Goal: Task Accomplishment & Management: Manage account settings

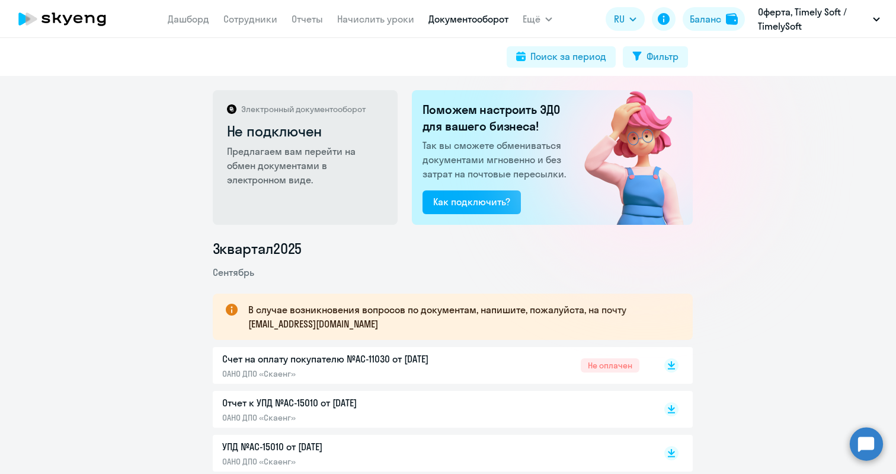
click at [74, 21] on icon at bounding box center [62, 19] width 104 height 30
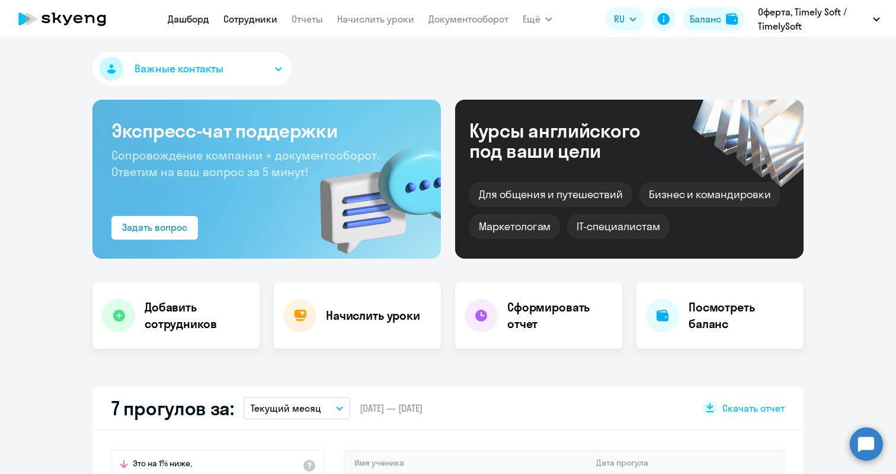
click at [264, 17] on link "Сотрудники" at bounding box center [250, 19] width 54 height 12
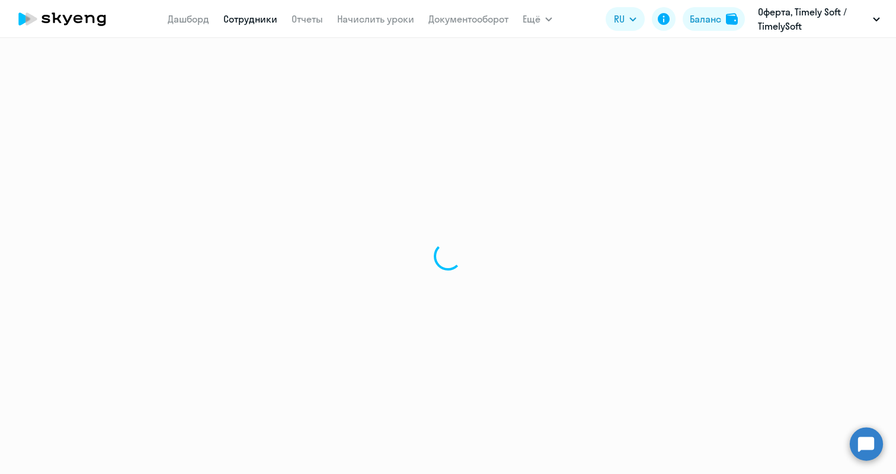
select select "30"
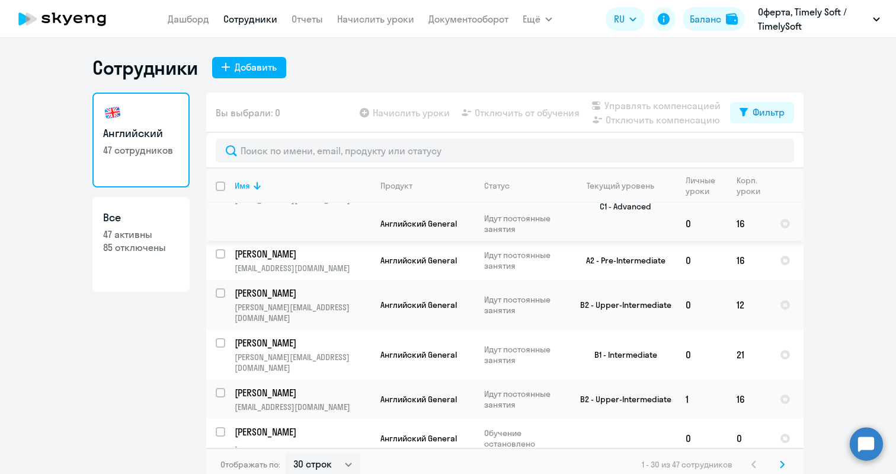
scroll to position [328, 0]
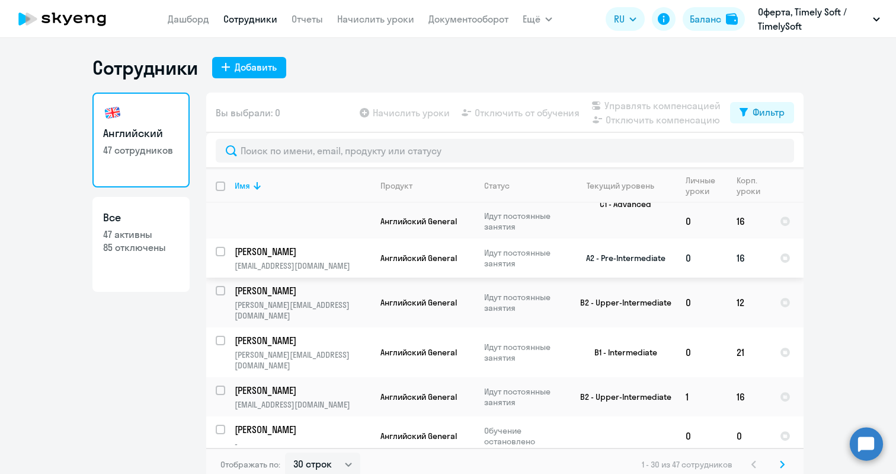
click at [225, 238] on td "[PERSON_NAME] [EMAIL_ADDRESS][DOMAIN_NAME]" at bounding box center [298, 257] width 146 height 39
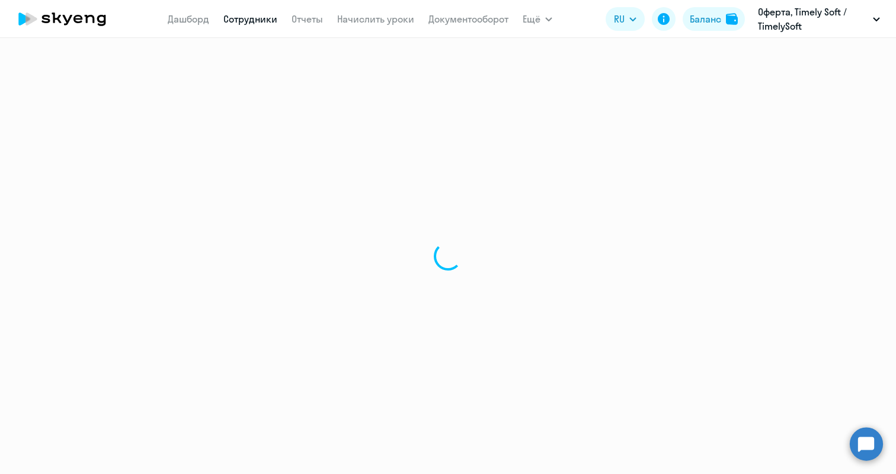
select select "english"
select select "30"
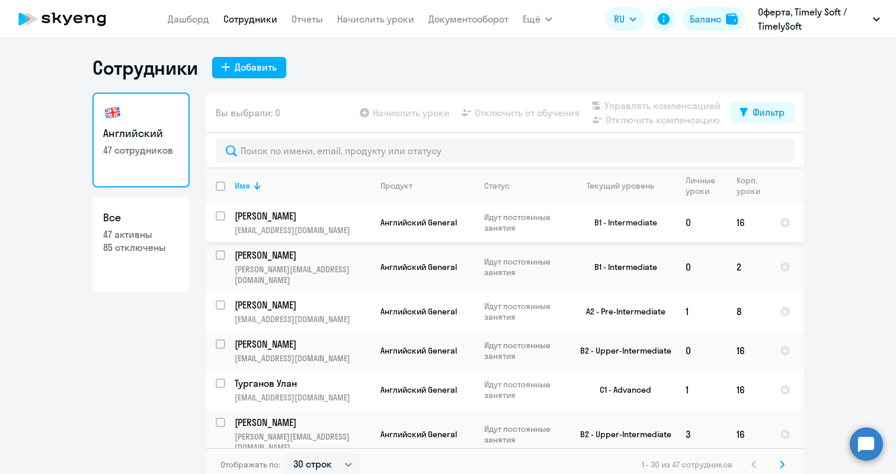
click at [219, 215] on input "select row 23964262" at bounding box center [228, 223] width 24 height 24
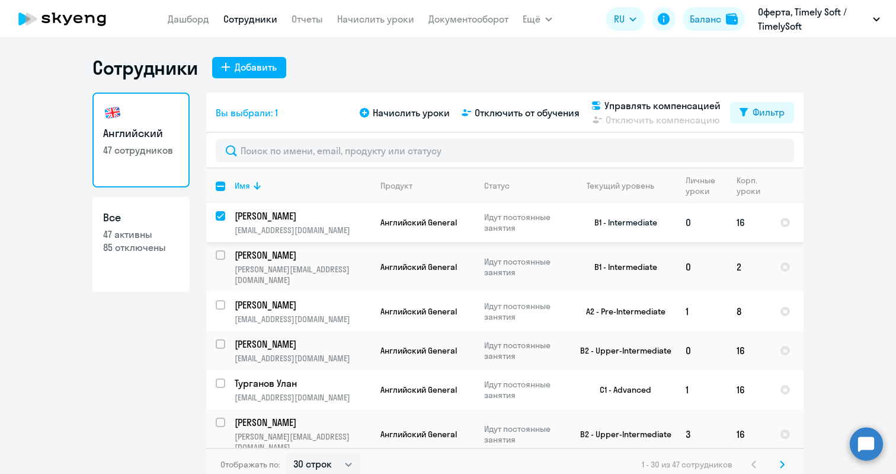
click at [219, 215] on input "deselect row 23964262" at bounding box center [228, 223] width 24 height 24
checkbox input "false"
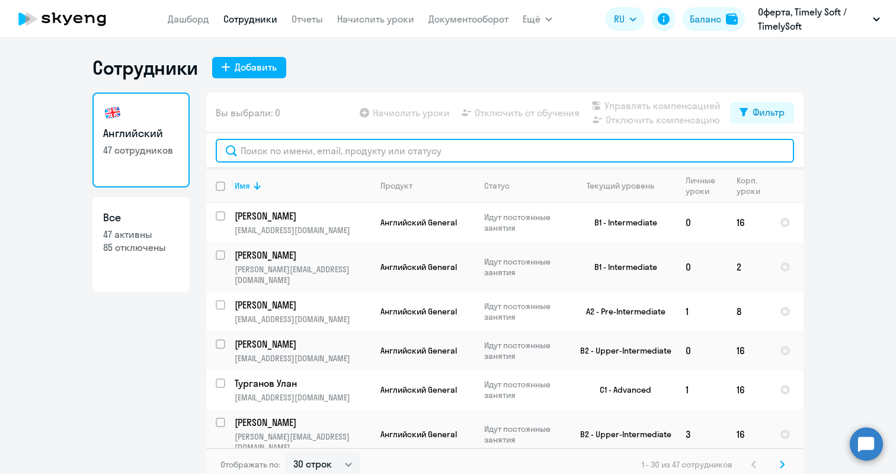
click at [302, 149] on input "text" at bounding box center [505, 151] width 579 height 24
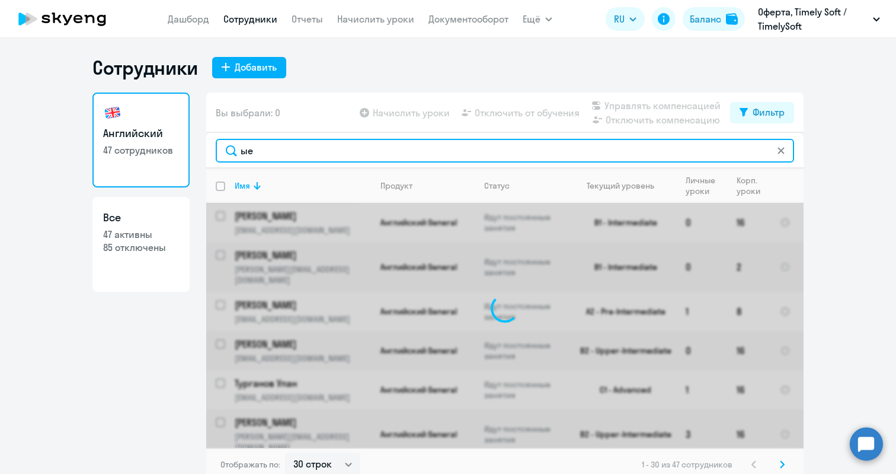
type input "ы"
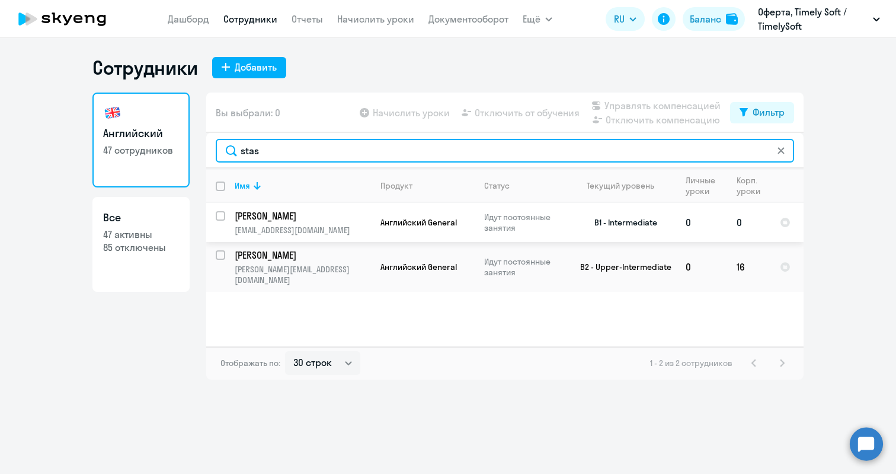
type input "stas"
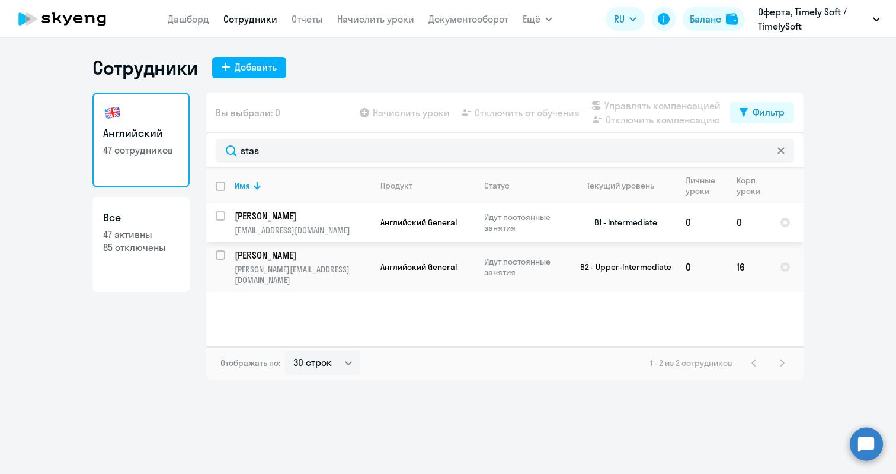
click at [222, 218] on input "select row 39880048" at bounding box center [228, 223] width 24 height 24
checkbox input "true"
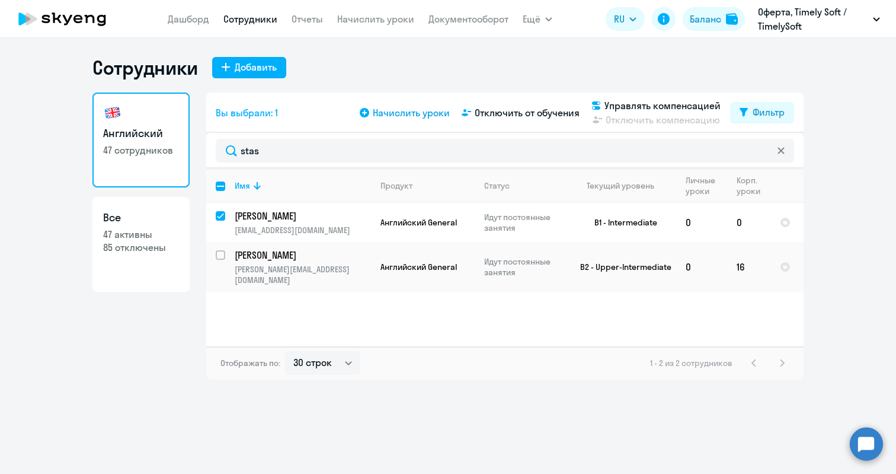
click at [414, 114] on span "Начислить уроки" at bounding box center [411, 113] width 77 height 14
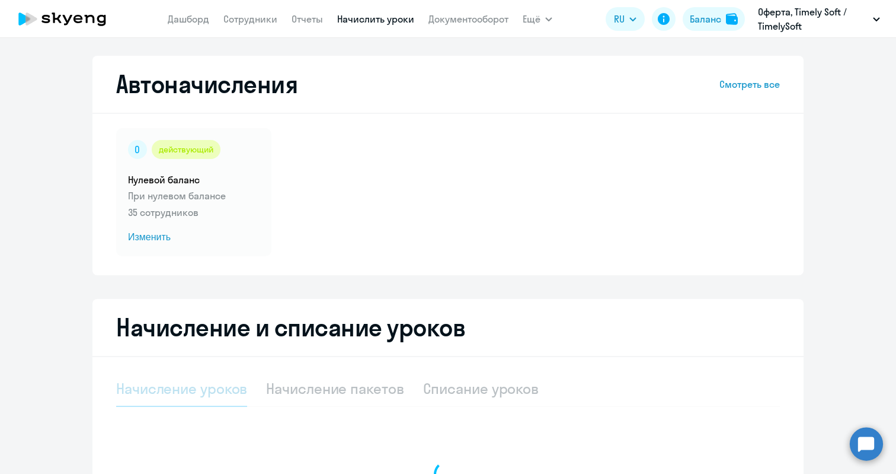
select select "10"
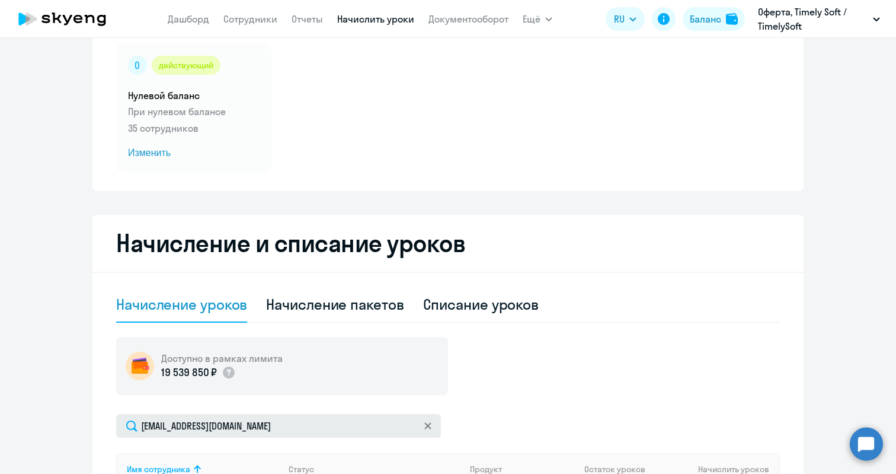
scroll to position [341, 0]
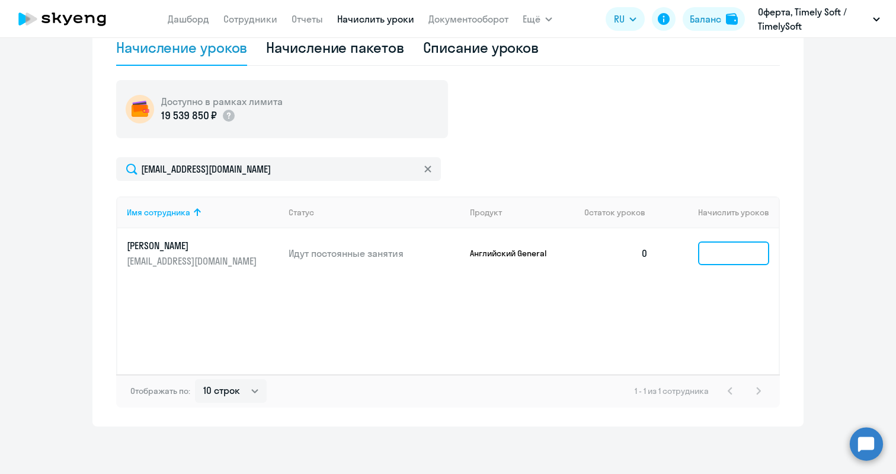
click at [731, 254] on input at bounding box center [733, 253] width 71 height 24
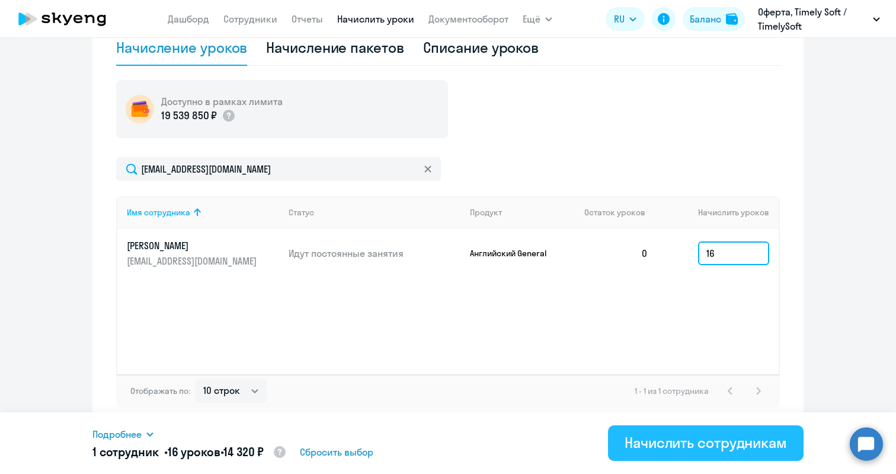
type input "16"
click at [691, 440] on div "Начислить сотрудникам" at bounding box center [706, 442] width 162 height 19
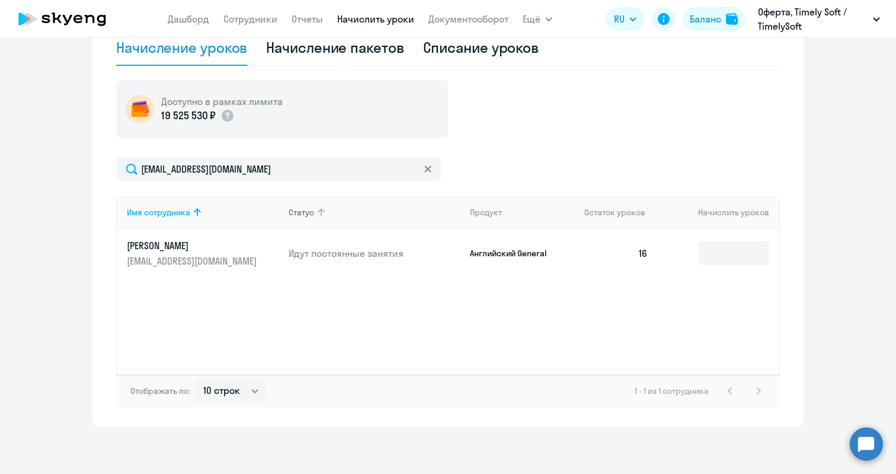
scroll to position [182, 0]
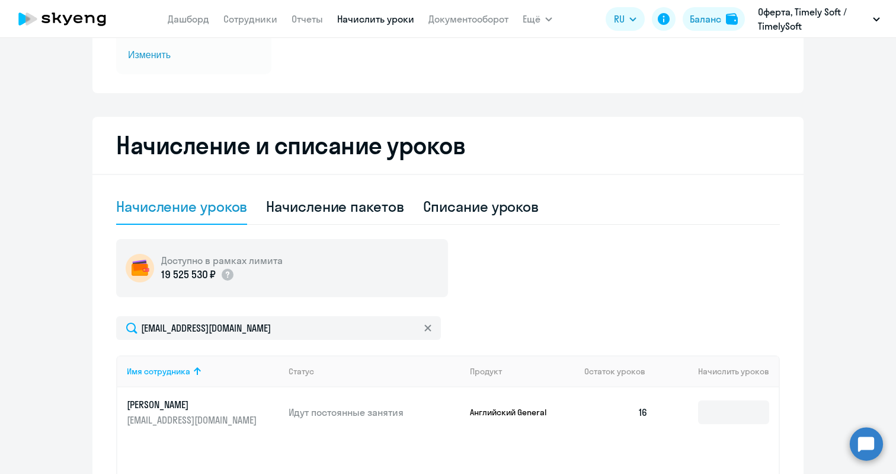
click at [187, 207] on div "Начисление уроков" at bounding box center [181, 206] width 131 height 19
click at [172, 205] on div "Начисление уроков" at bounding box center [181, 206] width 131 height 19
click at [367, 19] on link "Начислить уроки" at bounding box center [375, 19] width 77 height 12
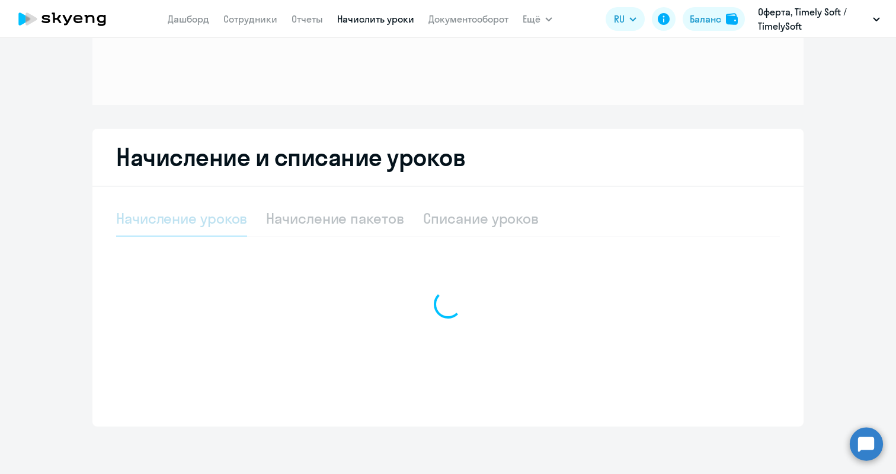
scroll to position [122, 0]
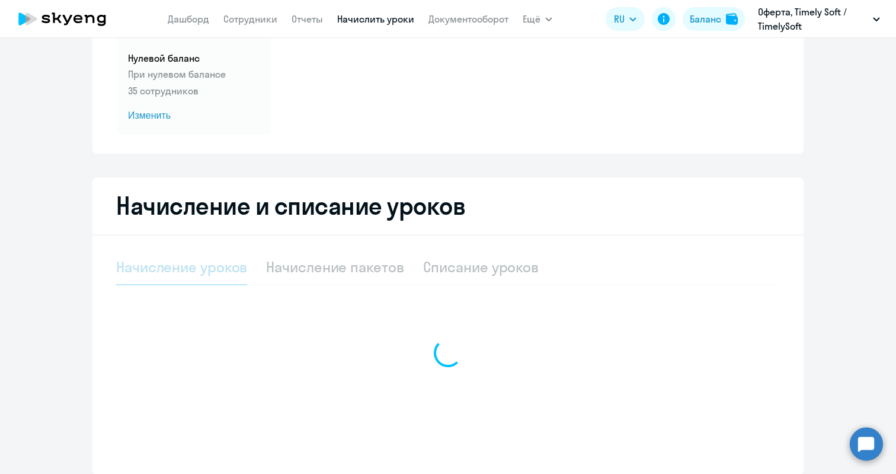
select select "10"
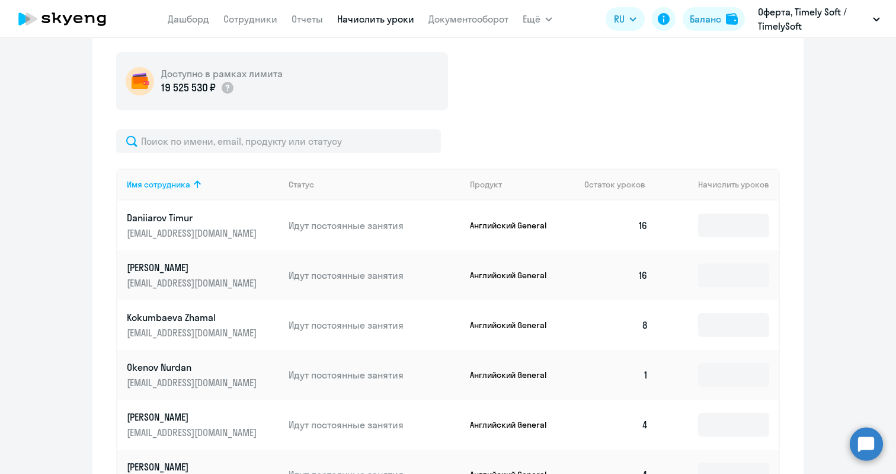
scroll to position [400, 0]
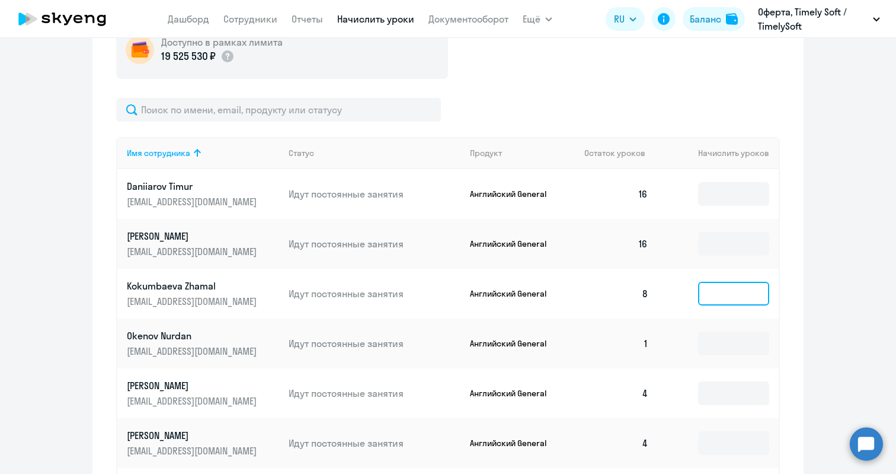
click at [714, 293] on input at bounding box center [733, 294] width 71 height 24
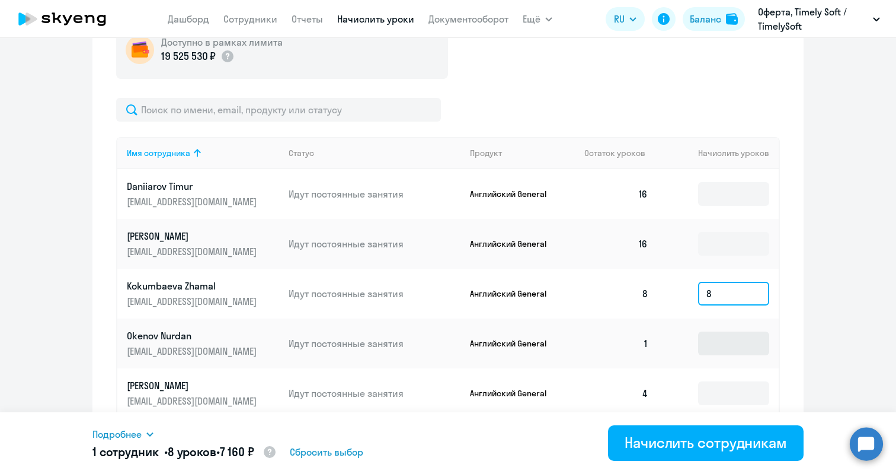
type input "8"
click at [726, 336] on input at bounding box center [733, 343] width 71 height 24
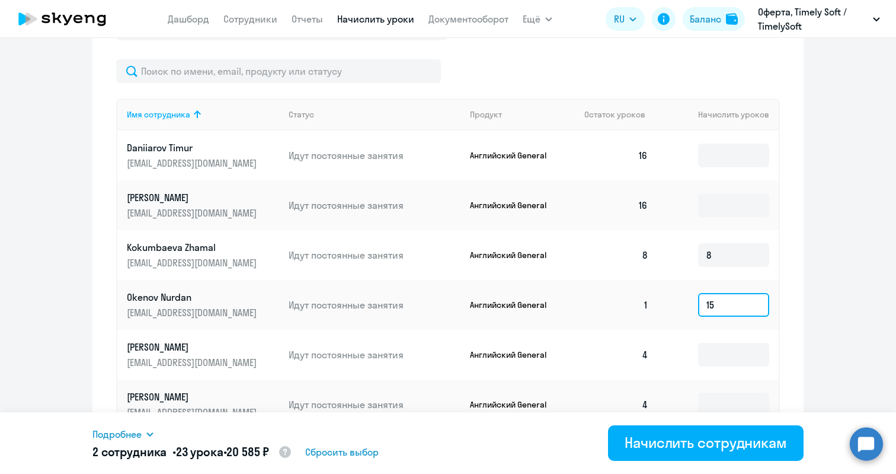
scroll to position [509, 0]
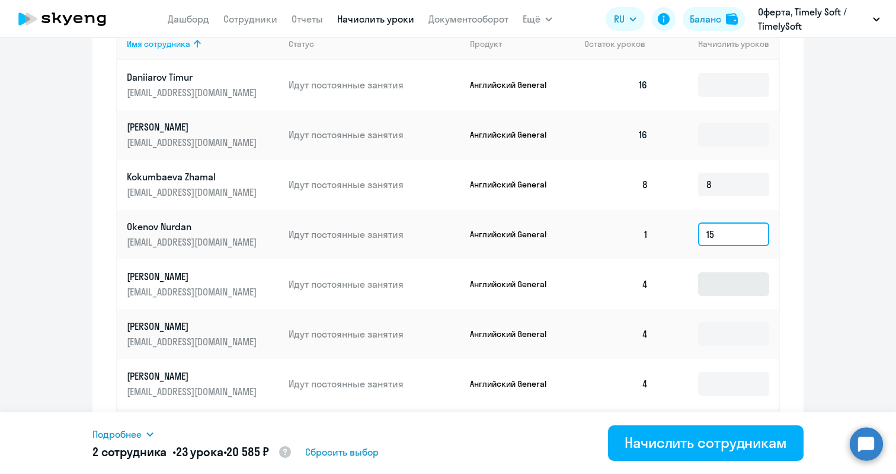
type input "15"
click at [723, 288] on input at bounding box center [733, 284] width 71 height 24
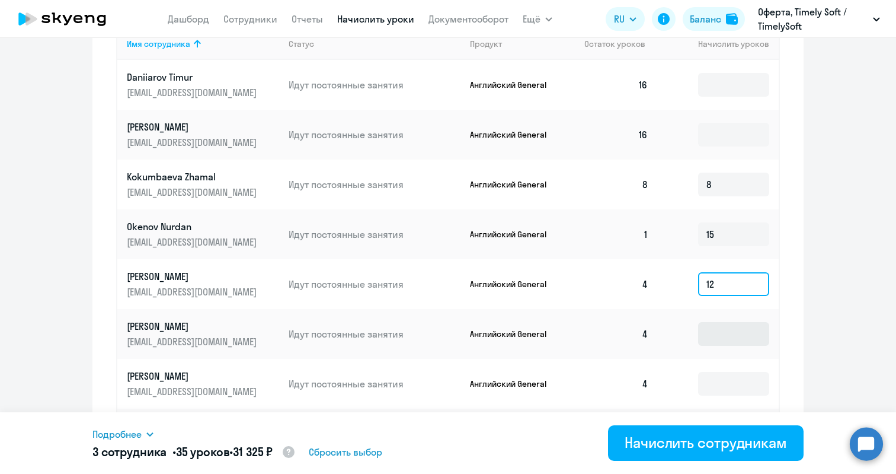
type input "12"
click at [724, 338] on input at bounding box center [733, 334] width 71 height 24
type input "12"
click at [723, 396] on td at bounding box center [718, 384] width 121 height 50
click at [721, 389] on input at bounding box center [733, 384] width 71 height 24
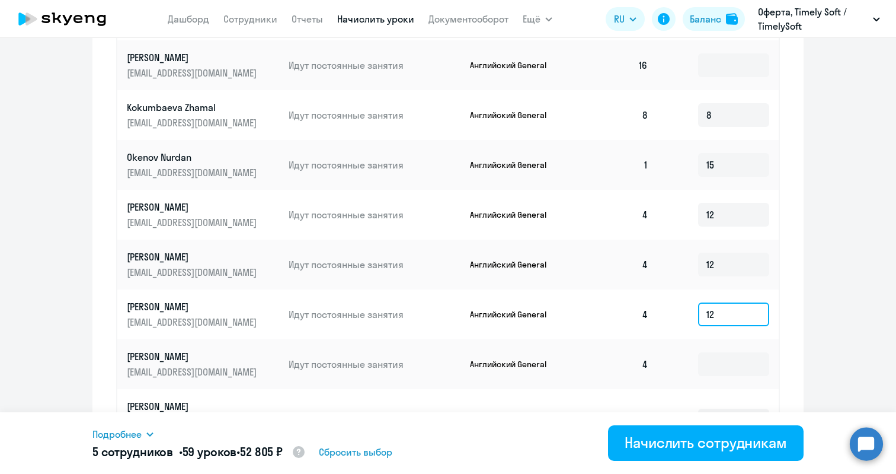
scroll to position [610, 0]
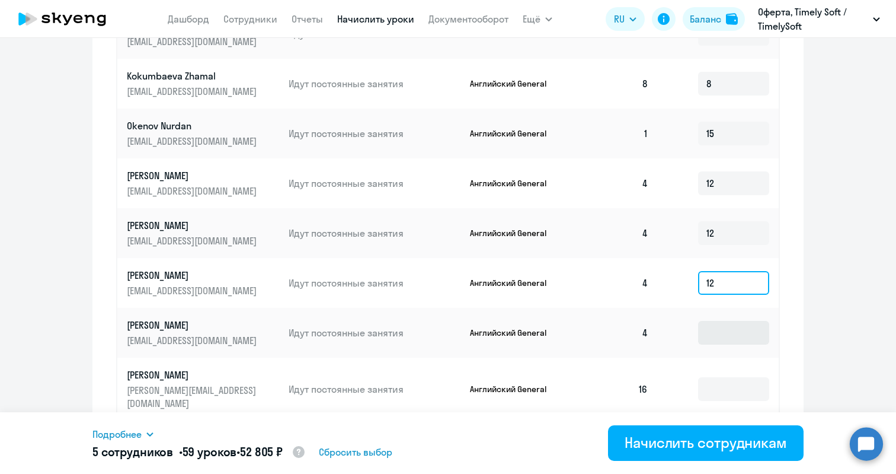
type input "12"
click at [714, 329] on input at bounding box center [733, 333] width 71 height 24
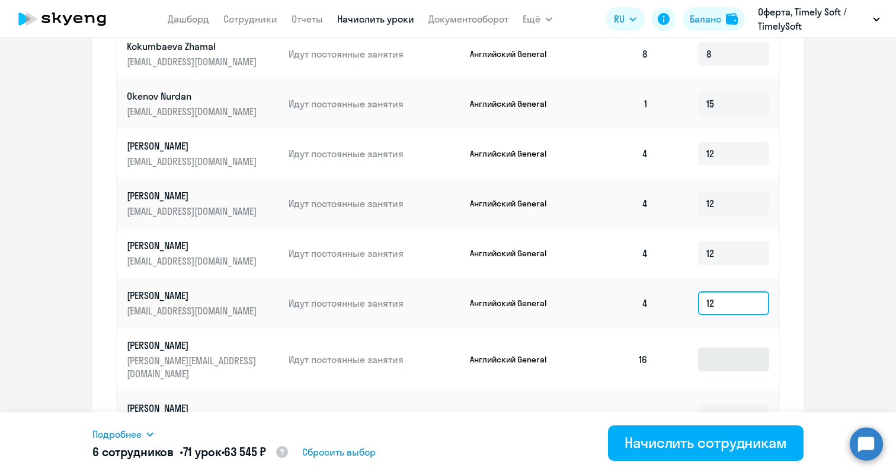
scroll to position [658, 0]
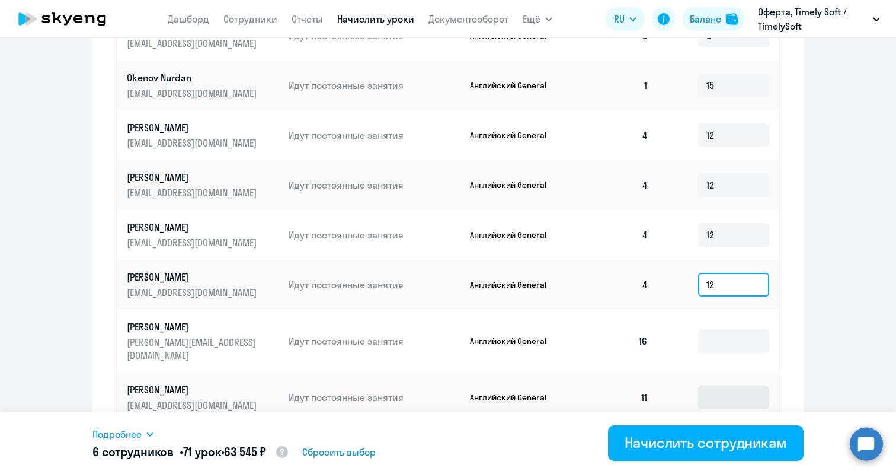
type input "12"
click at [714, 385] on input at bounding box center [733, 397] width 71 height 24
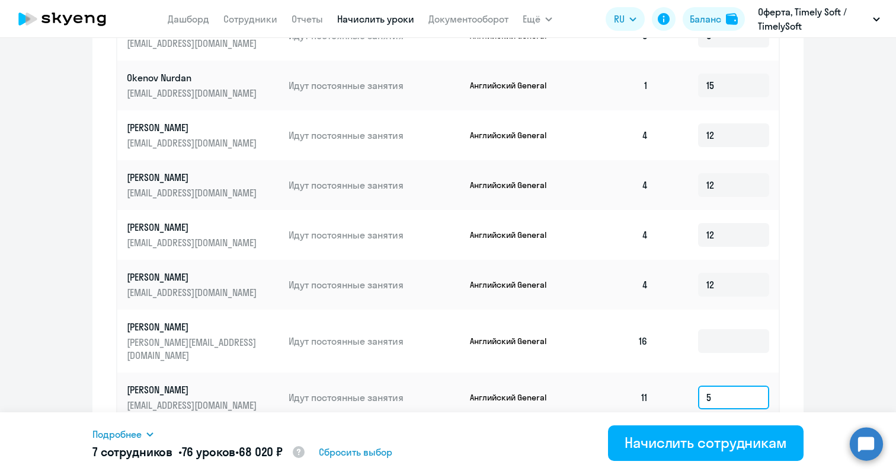
scroll to position [693, 0]
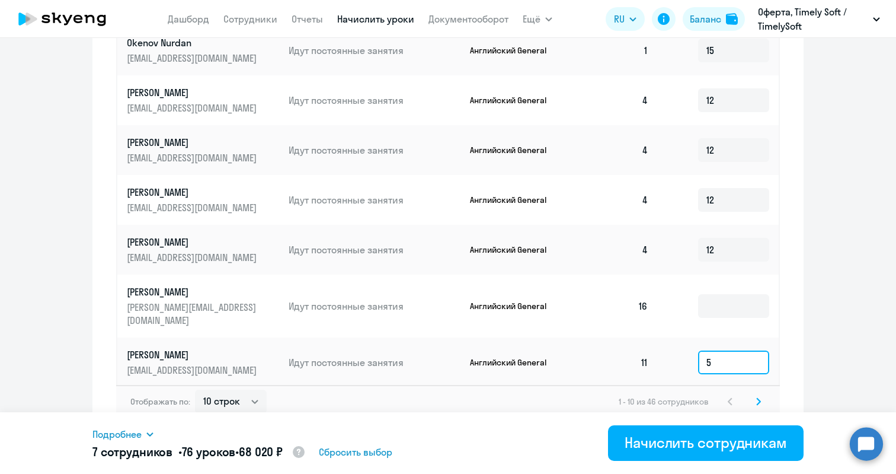
type input "5"
click at [757, 398] on icon at bounding box center [759, 401] width 4 height 7
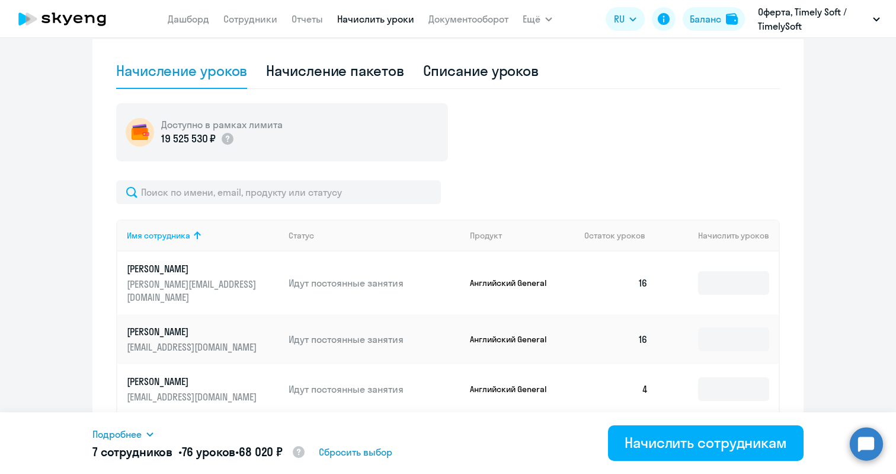
scroll to position [320, 0]
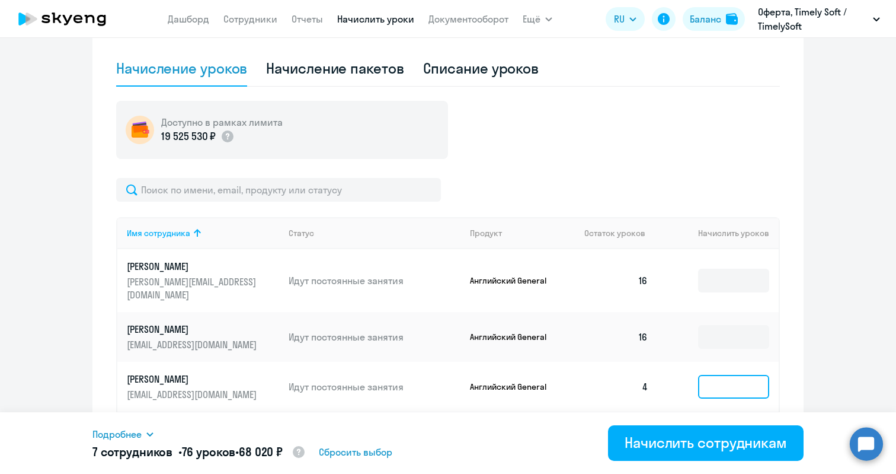
click at [717, 375] on input at bounding box center [733, 387] width 71 height 24
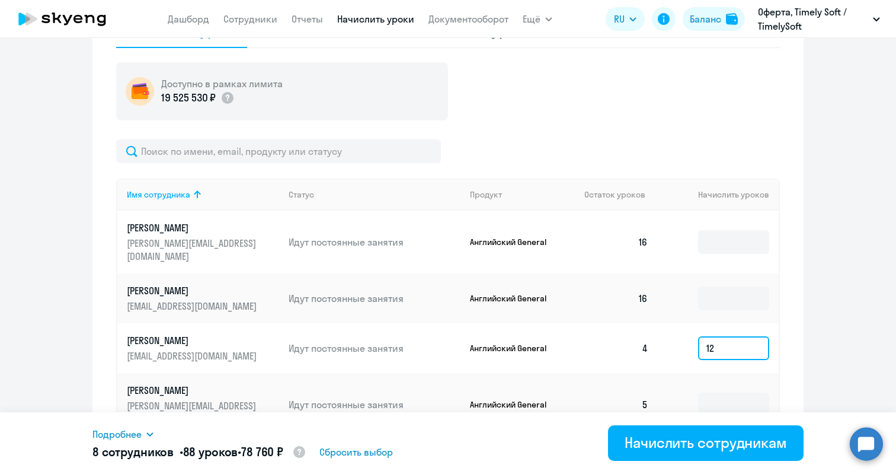
scroll to position [401, 0]
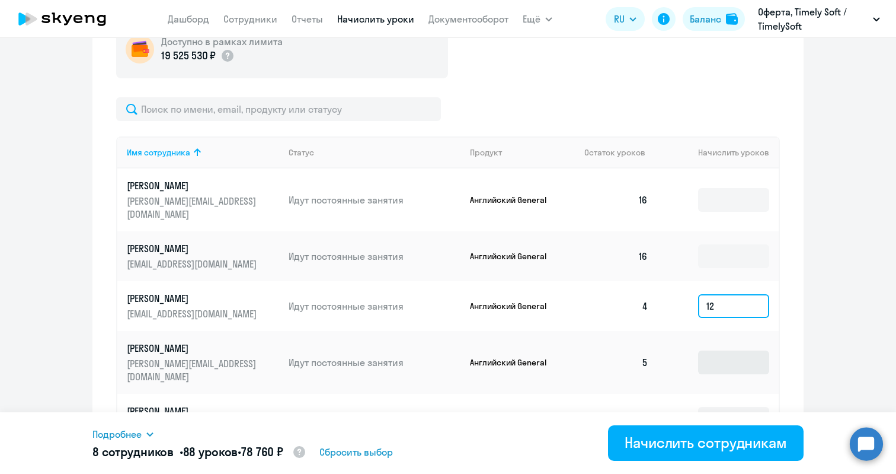
type input "12"
click at [720, 350] on input at bounding box center [733, 362] width 71 height 24
type input "11"
click at [720, 407] on input at bounding box center [733, 419] width 71 height 24
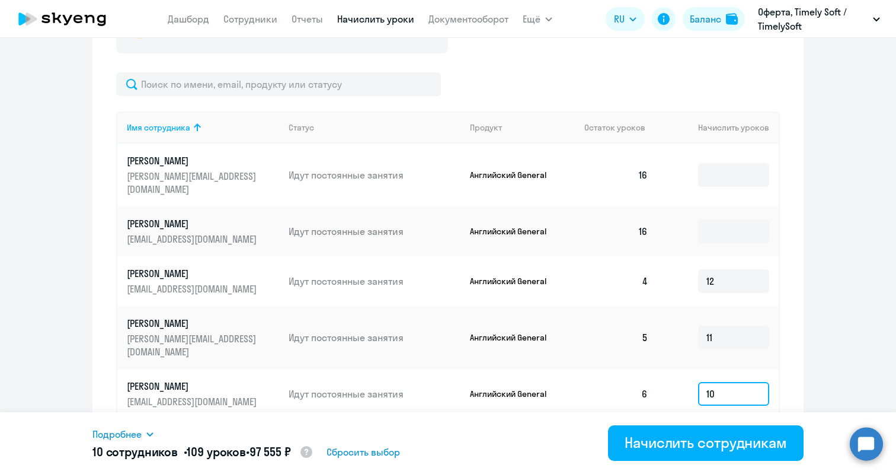
scroll to position [528, 0]
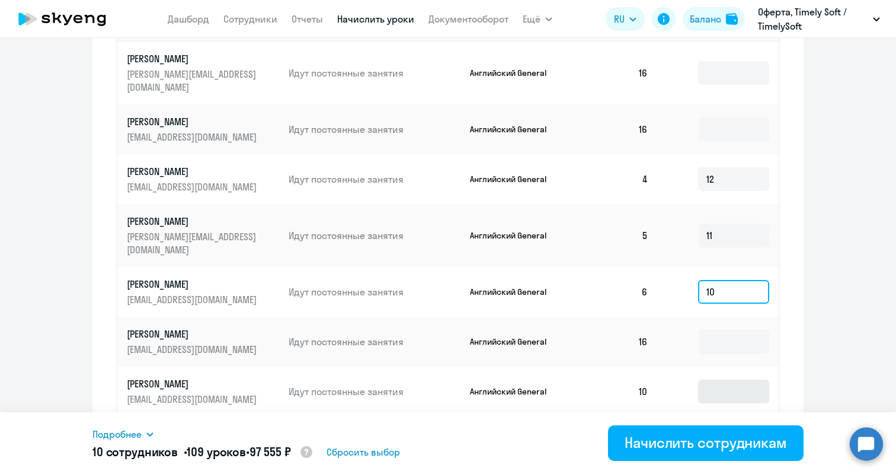
type input "10"
click at [711, 379] on input at bounding box center [733, 391] width 71 height 24
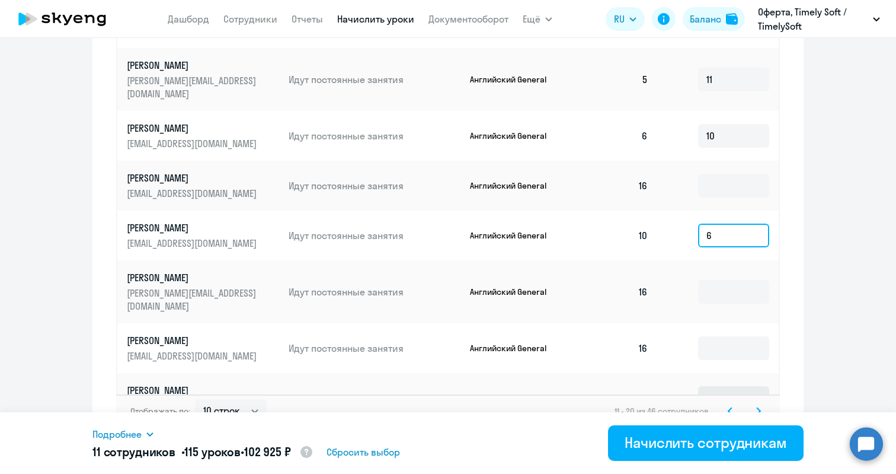
type input "6"
click at [711, 386] on input at bounding box center [733, 398] width 71 height 24
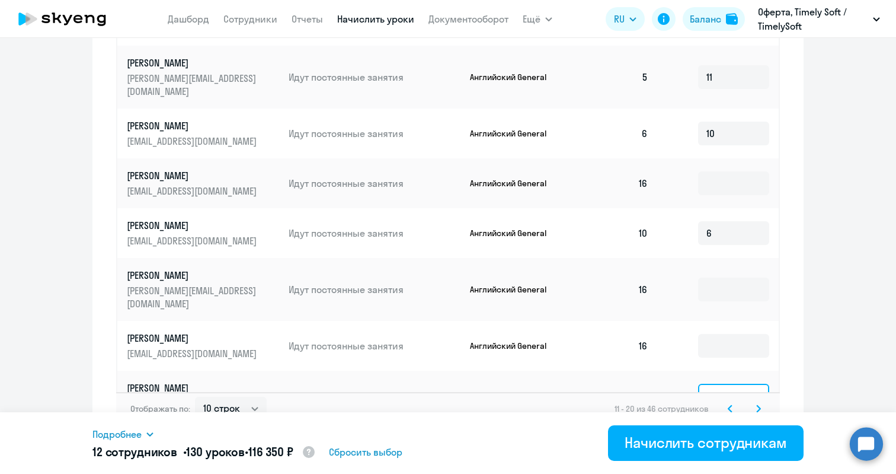
scroll to position [688, 0]
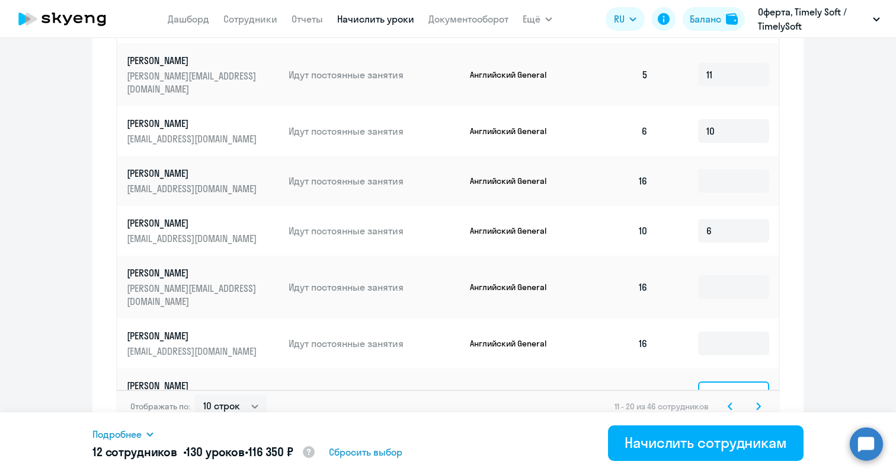
type input "15"
click at [757, 402] on icon at bounding box center [759, 405] width 4 height 7
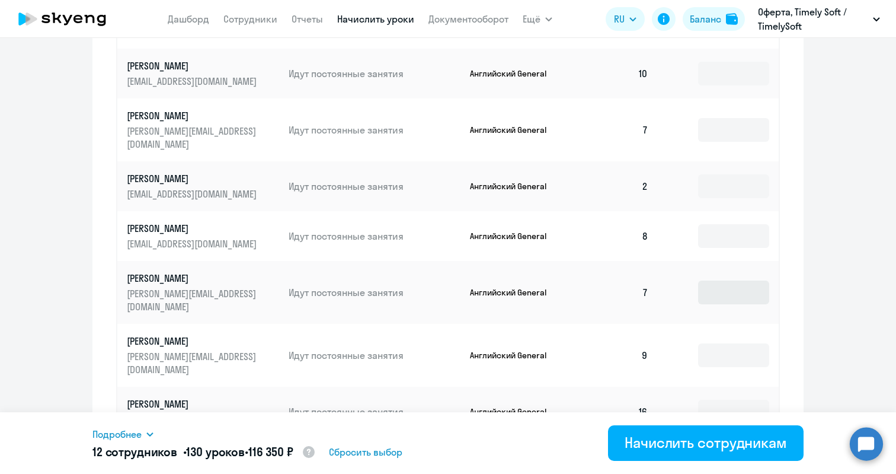
scroll to position [467, 0]
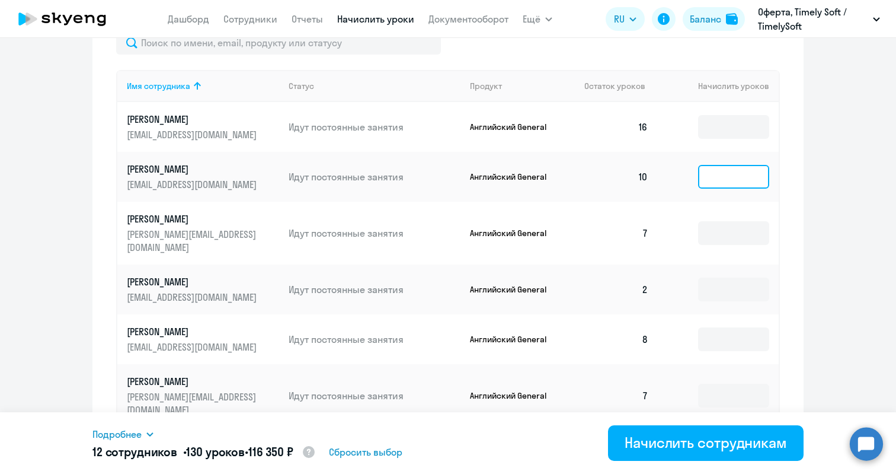
click at [711, 178] on input at bounding box center [733, 177] width 71 height 24
type input "6"
click at [714, 222] on input at bounding box center [733, 233] width 71 height 24
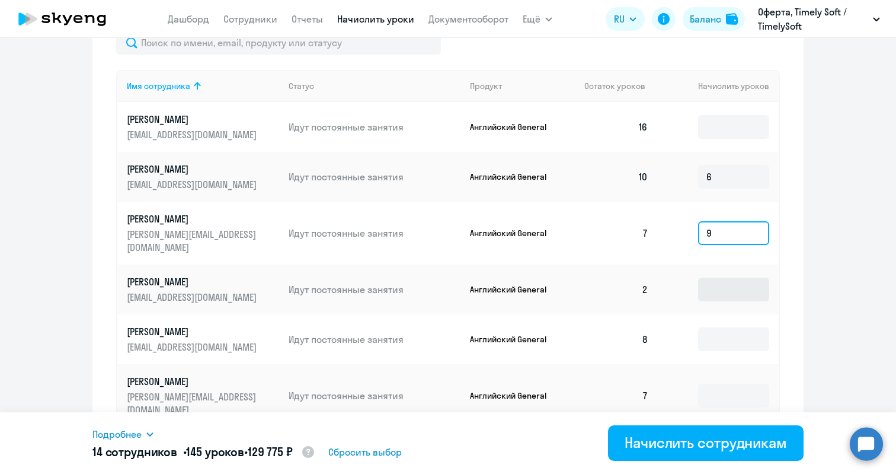
type input "9"
click at [723, 277] on input at bounding box center [733, 289] width 71 height 24
type input "12"
click at [730, 327] on input at bounding box center [733, 339] width 71 height 24
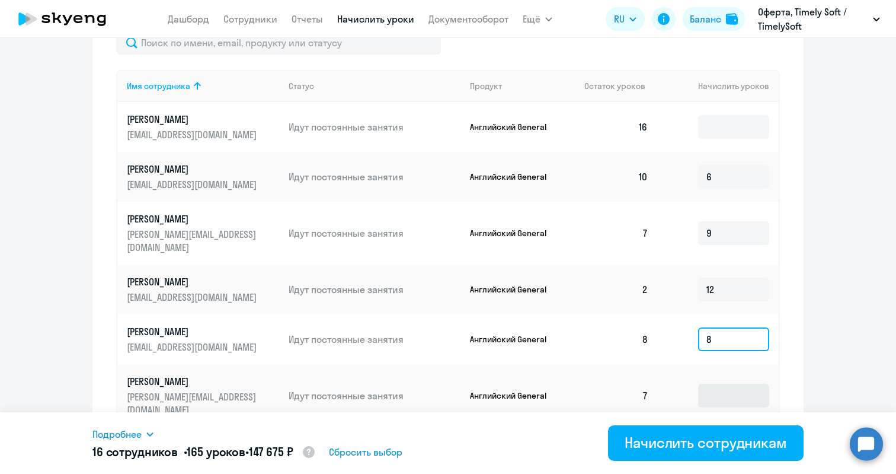
type input "8"
click at [736, 384] on input at bounding box center [733, 396] width 71 height 24
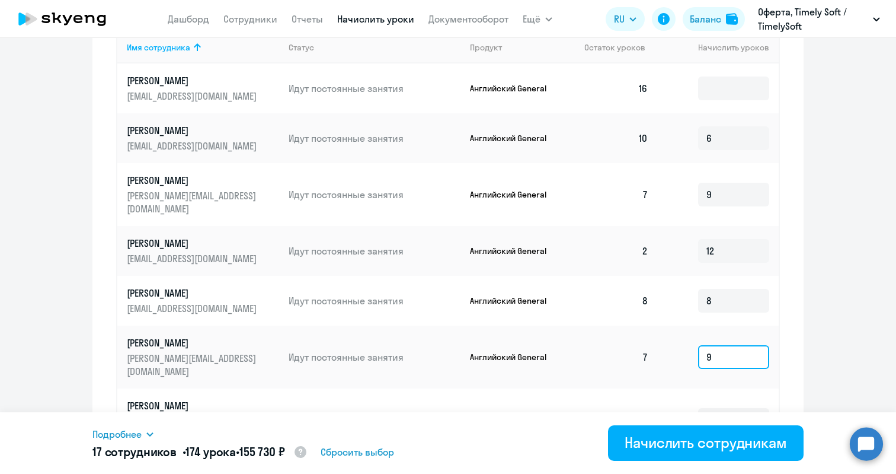
scroll to position [533, 0]
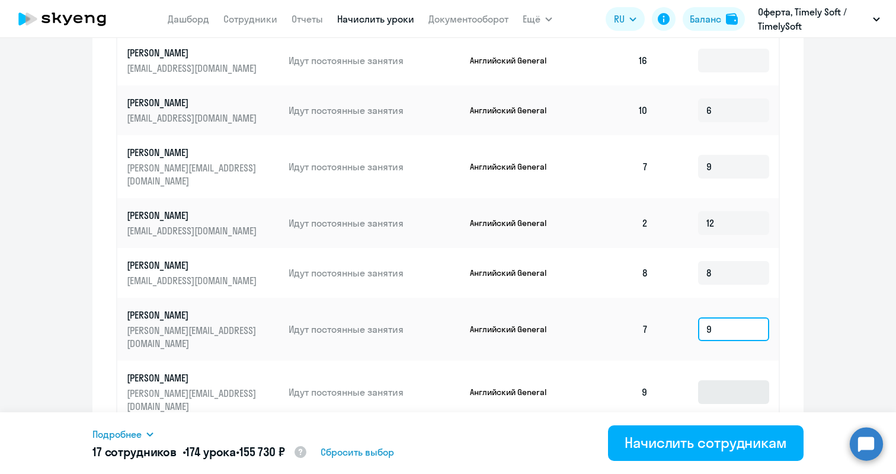
type input "9"
click at [718, 380] on input at bounding box center [733, 392] width 71 height 24
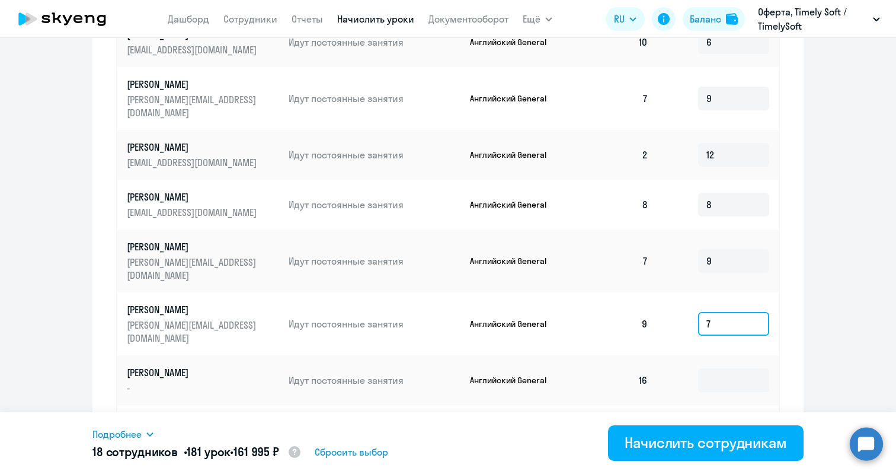
scroll to position [629, 0]
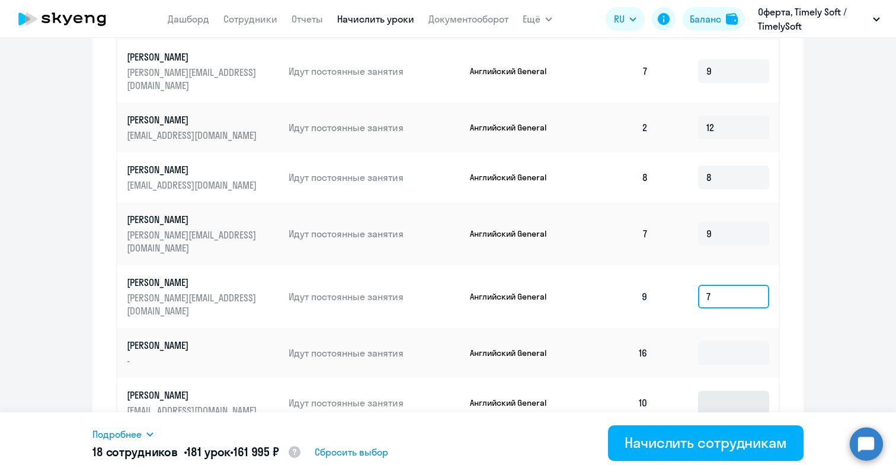
type input "7"
click at [709, 391] on input at bounding box center [733, 403] width 71 height 24
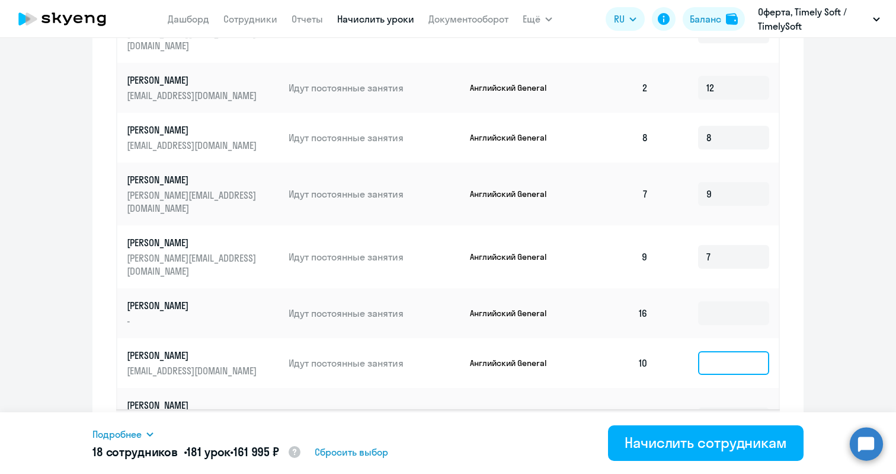
scroll to position [671, 0]
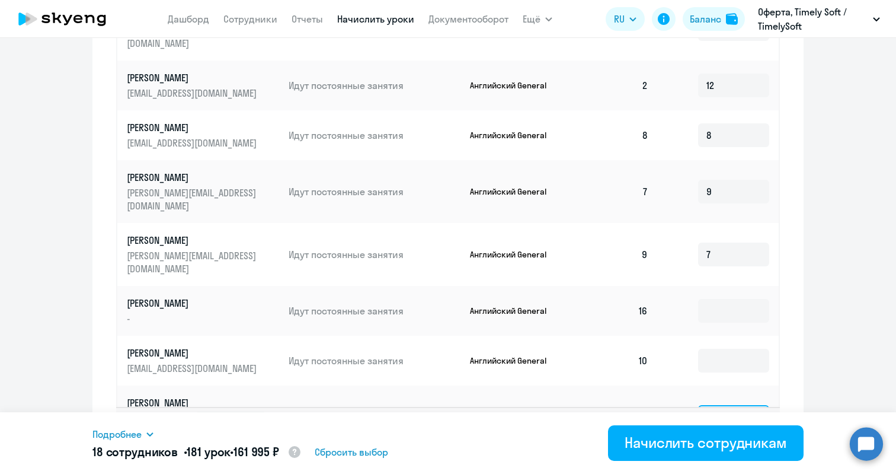
click at [710, 405] on input at bounding box center [733, 417] width 71 height 24
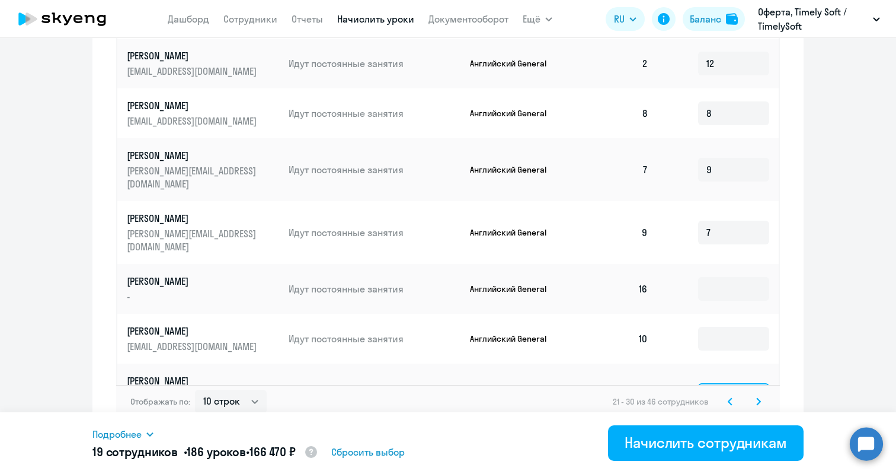
type input "5"
click at [752, 394] on svg-icon at bounding box center [759, 401] width 14 height 14
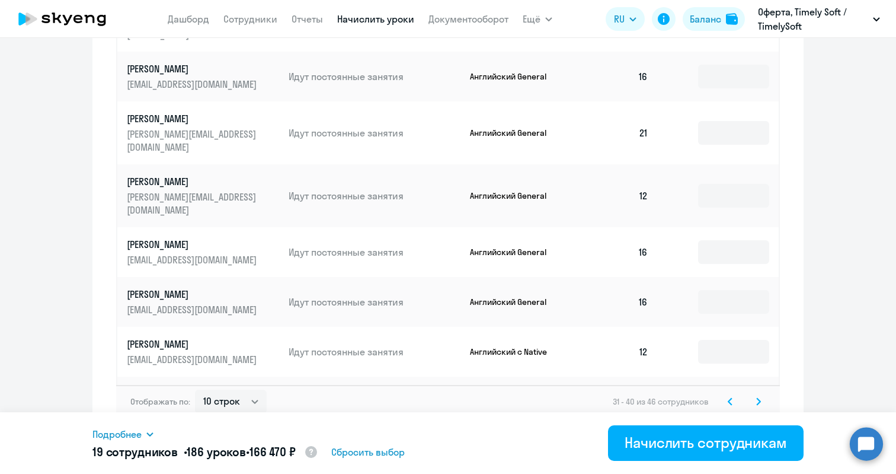
scroll to position [492, 0]
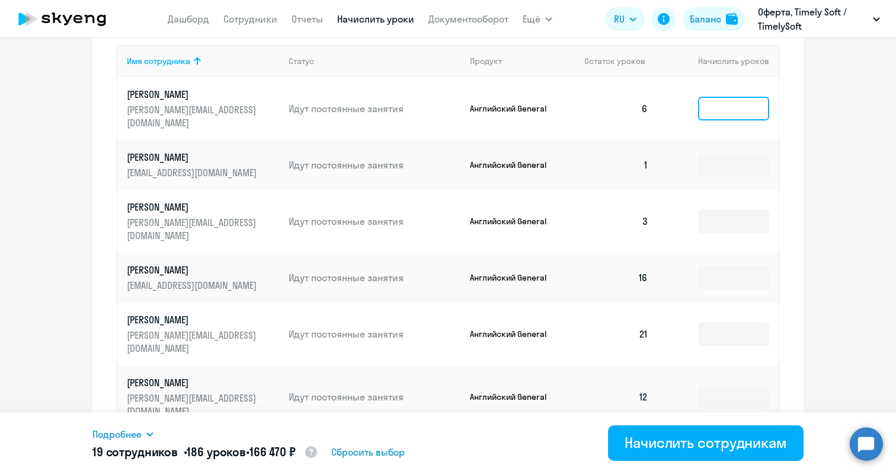
click at [721, 98] on input at bounding box center [733, 109] width 71 height 24
type input "10"
click at [724, 153] on input at bounding box center [733, 165] width 71 height 24
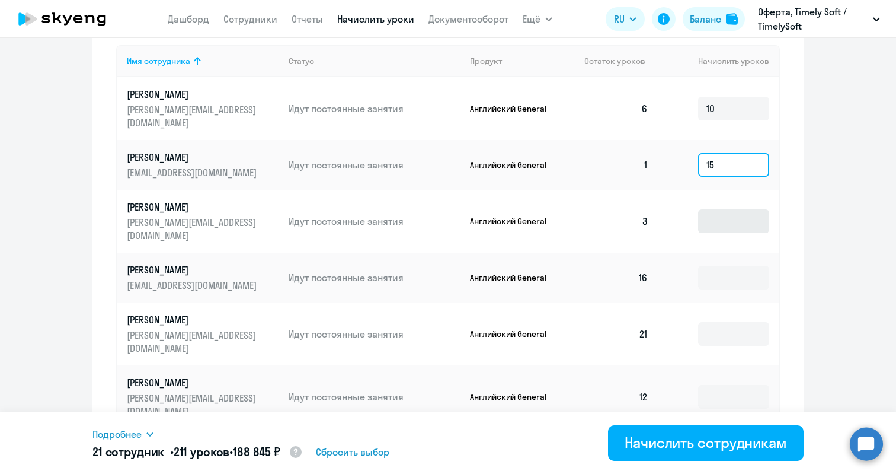
type input "15"
click at [721, 209] on input at bounding box center [733, 221] width 71 height 24
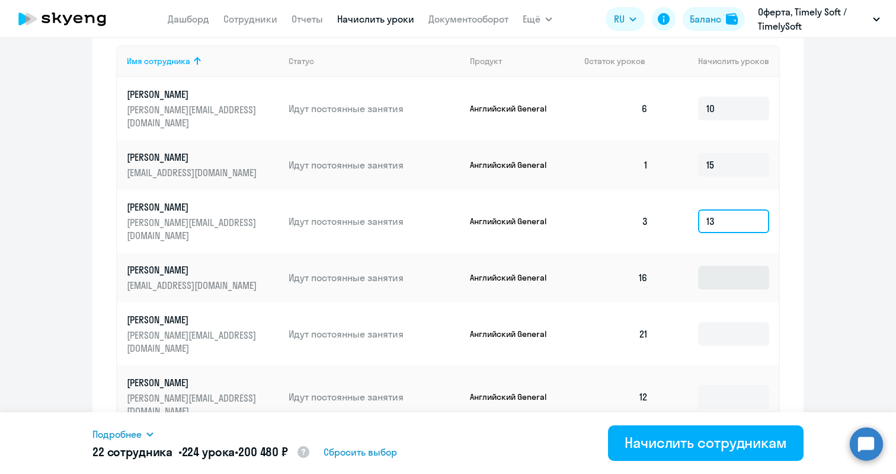
type input "13"
click at [722, 266] on input at bounding box center [733, 278] width 71 height 24
click at [726, 322] on input at bounding box center [733, 334] width 71 height 24
click at [726, 385] on input at bounding box center [733, 397] width 71 height 24
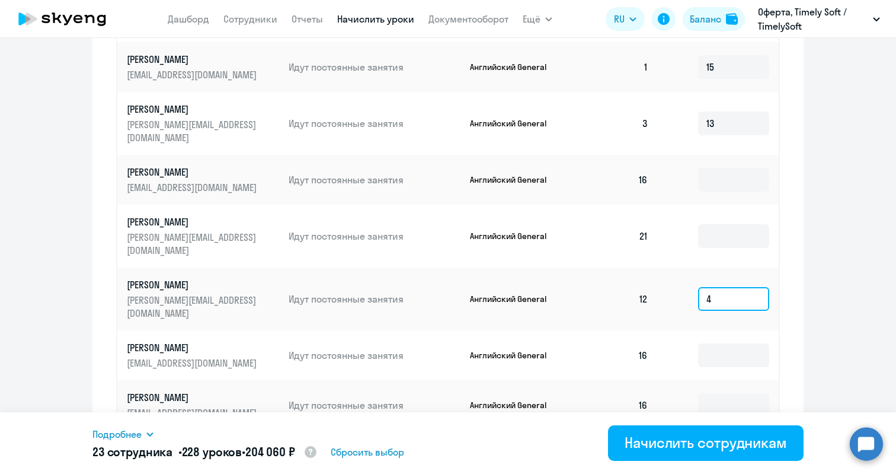
scroll to position [615, 0]
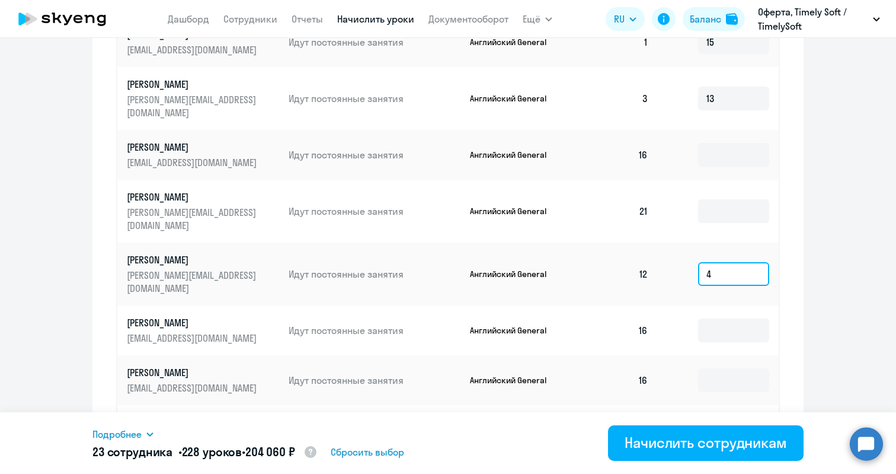
type input "4"
click at [721, 418] on input at bounding box center [733, 430] width 71 height 24
type input "4"
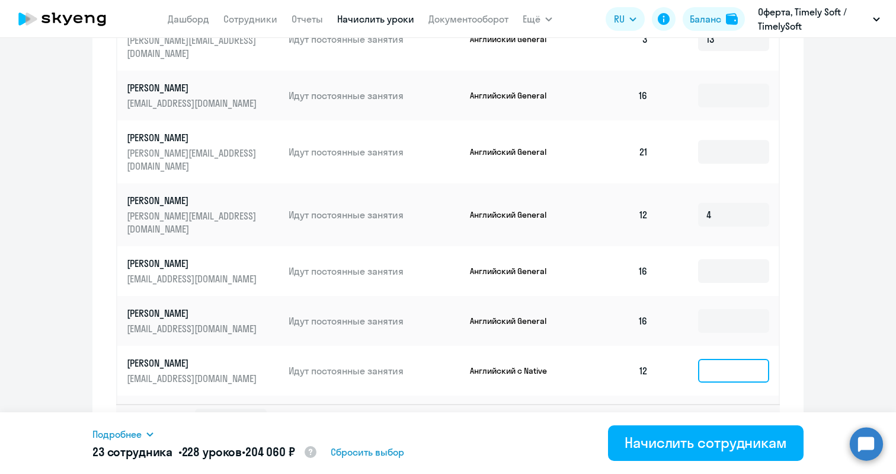
scroll to position [676, 0]
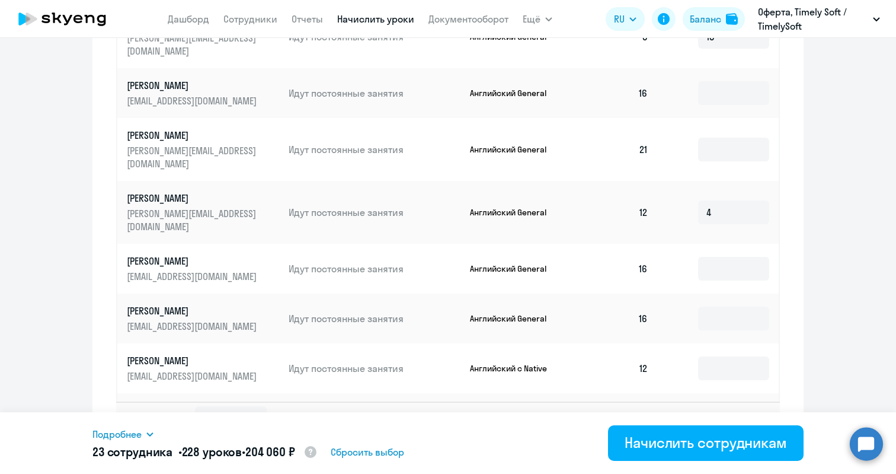
click at [702, 406] on input at bounding box center [733, 418] width 71 height 24
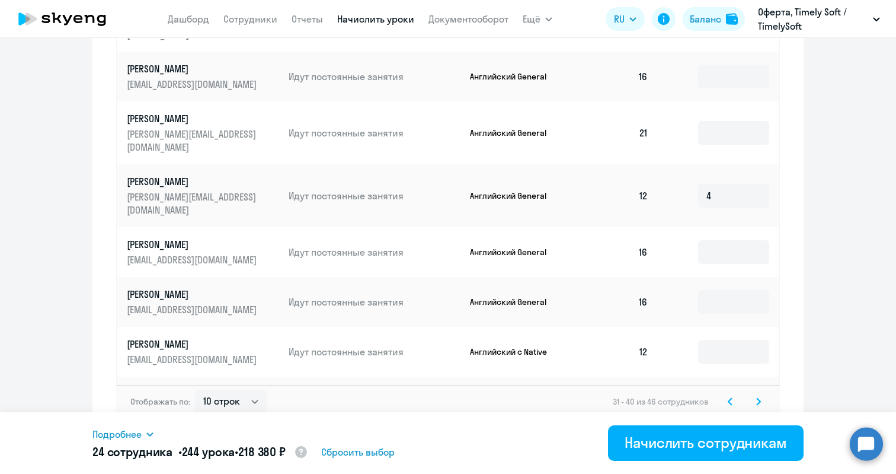
type input "16"
click at [756, 397] on icon at bounding box center [758, 401] width 5 height 8
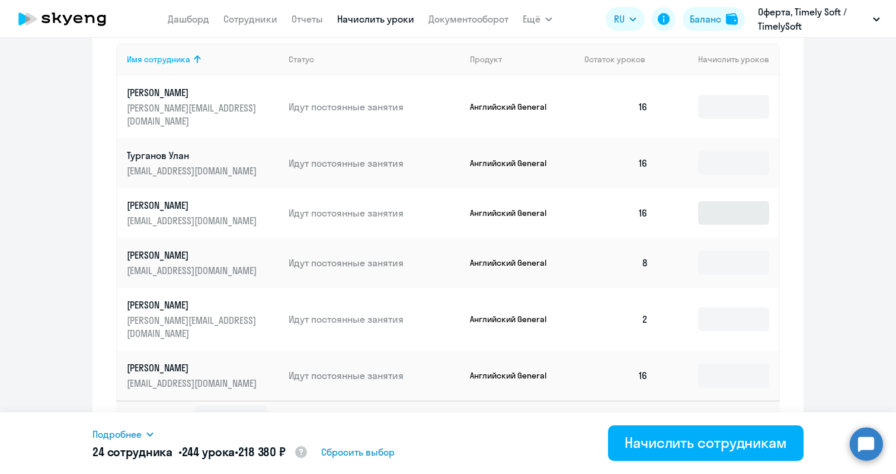
scroll to position [491, 0]
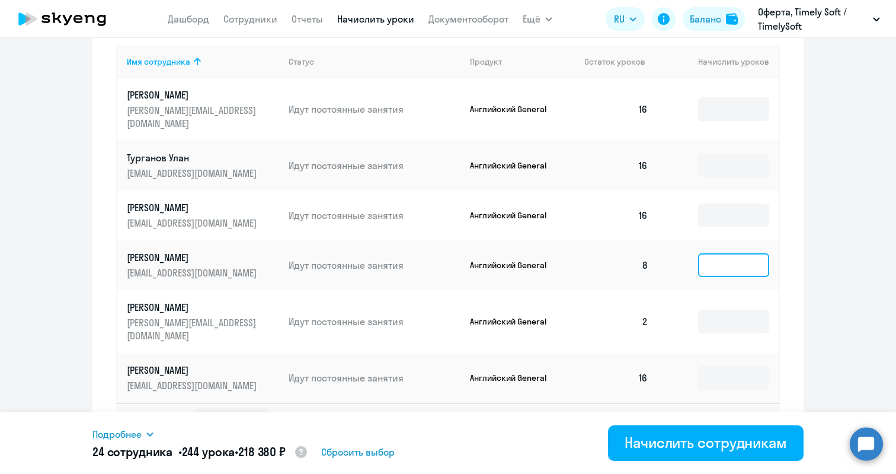
click at [727, 261] on input at bounding box center [733, 265] width 71 height 24
type input "8"
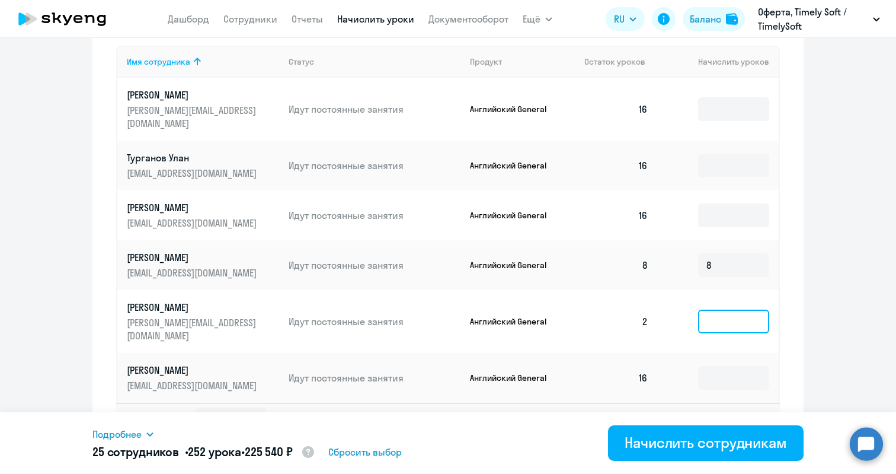
click at [723, 309] on input at bounding box center [733, 321] width 71 height 24
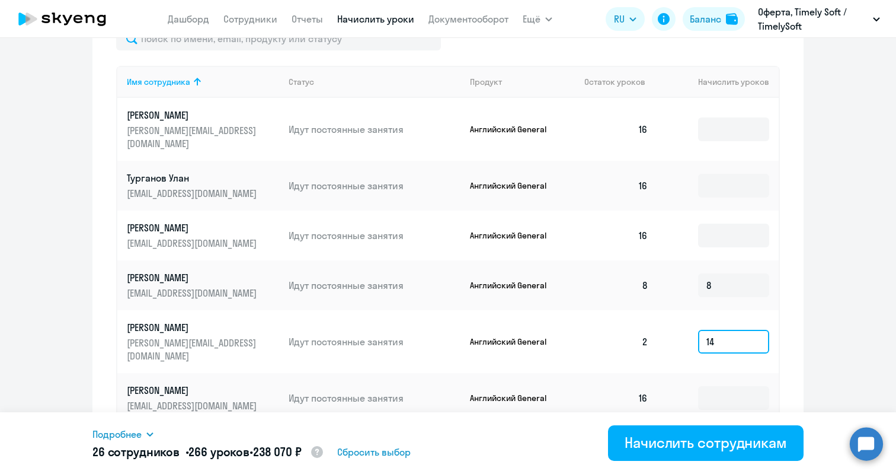
scroll to position [494, 0]
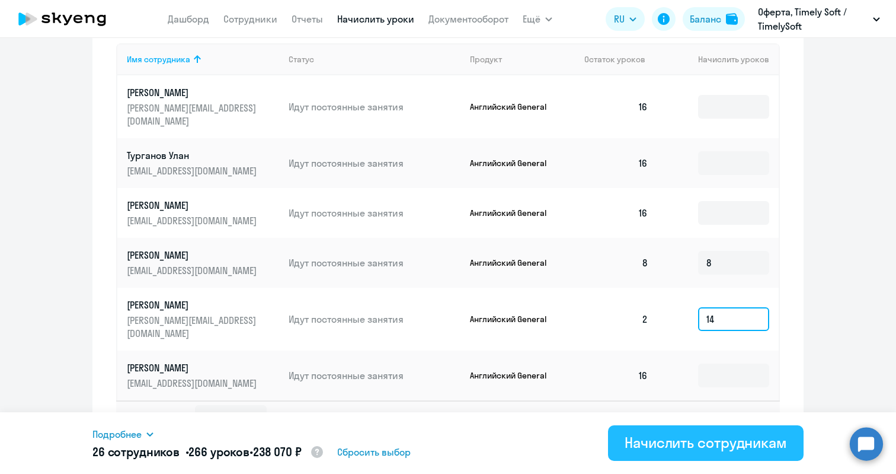
type input "14"
click at [691, 446] on div "Начислить сотрудникам" at bounding box center [706, 442] width 162 height 19
